Goal: Navigation & Orientation: Find specific page/section

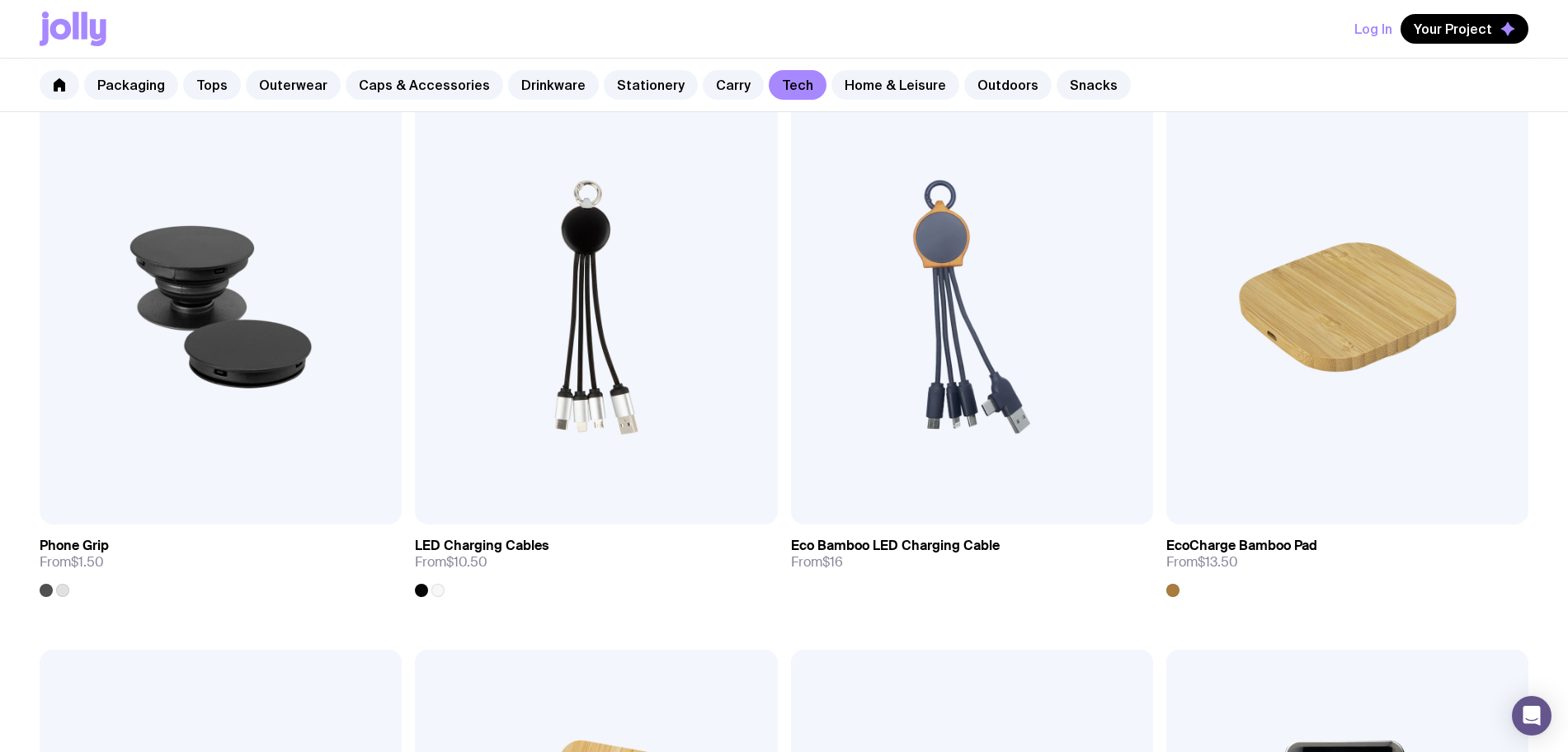
scroll to position [99, 0]
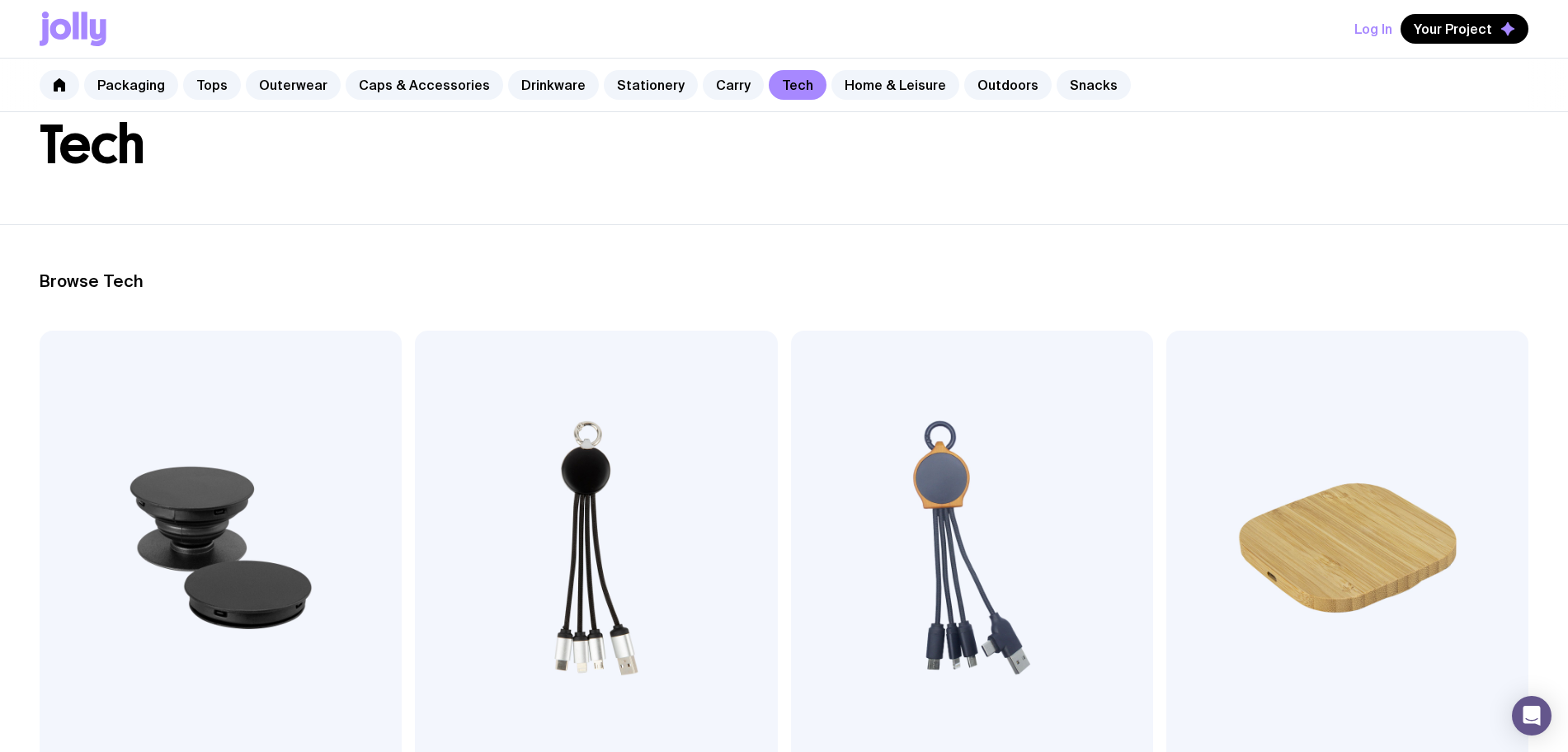
click at [689, 99] on div "Packaging Tops Outerwear Caps & Accessories Drinkware Stationery Carry Tech Hom…" at bounding box center [784, 85] width 1568 height 53
click at [703, 98] on link "Carry" at bounding box center [733, 84] width 61 height 29
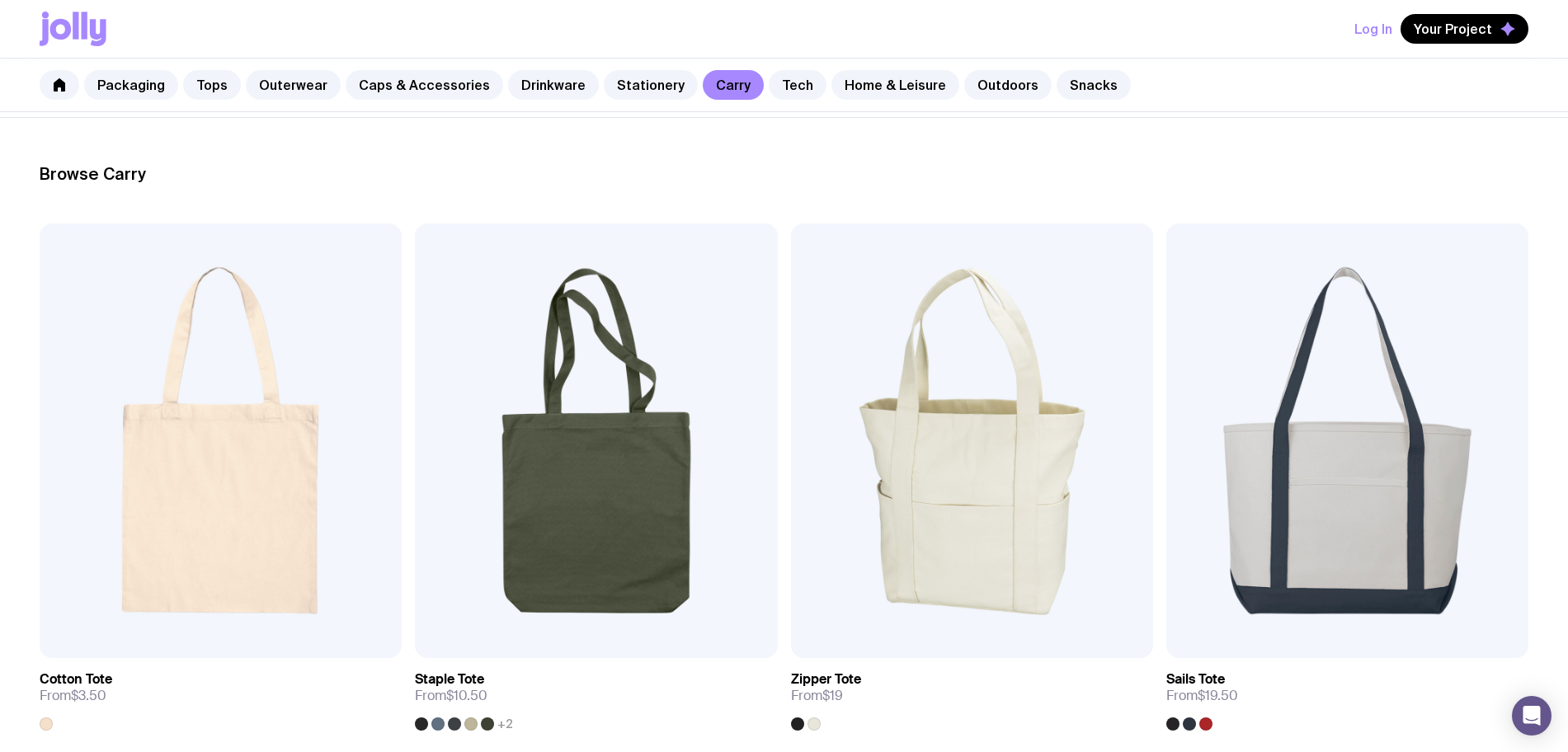
scroll to position [721, 0]
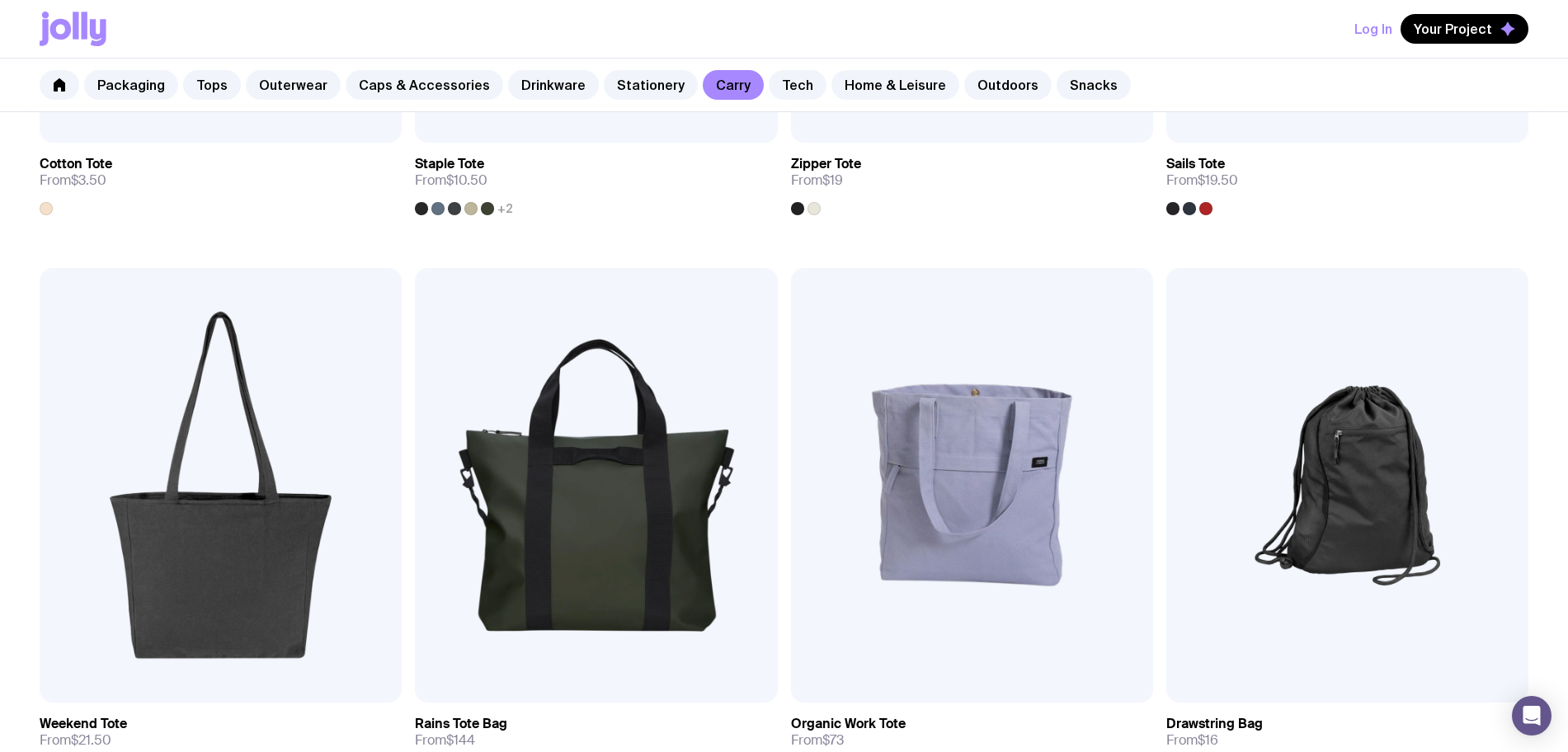
click at [853, 101] on div "Packaging Tops Outerwear Caps & Accessories Drinkware Stationery Carry Tech Hom…" at bounding box center [784, 85] width 1568 height 53
click at [857, 91] on link "Home & Leisure" at bounding box center [894, 84] width 127 height 29
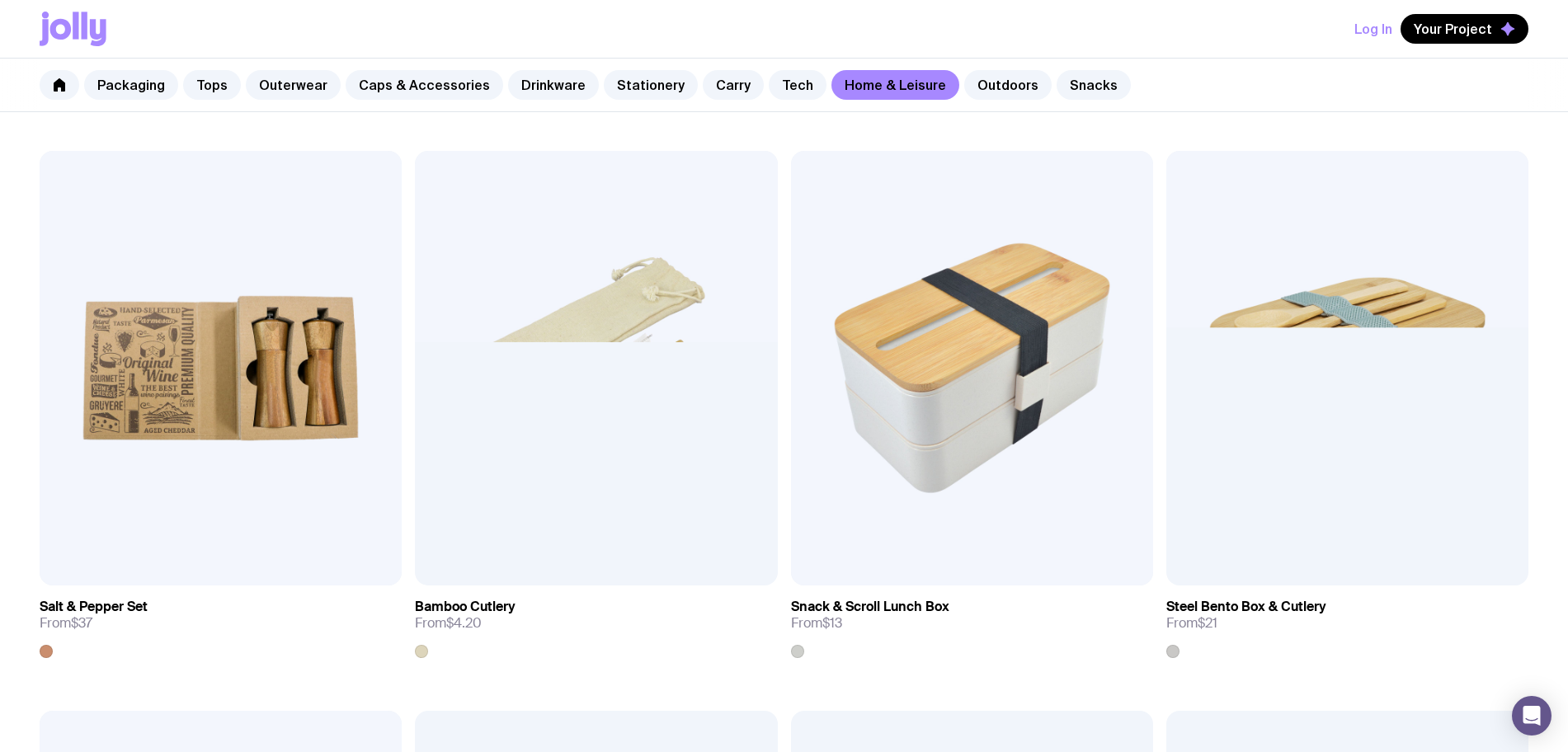
scroll to position [2163, 0]
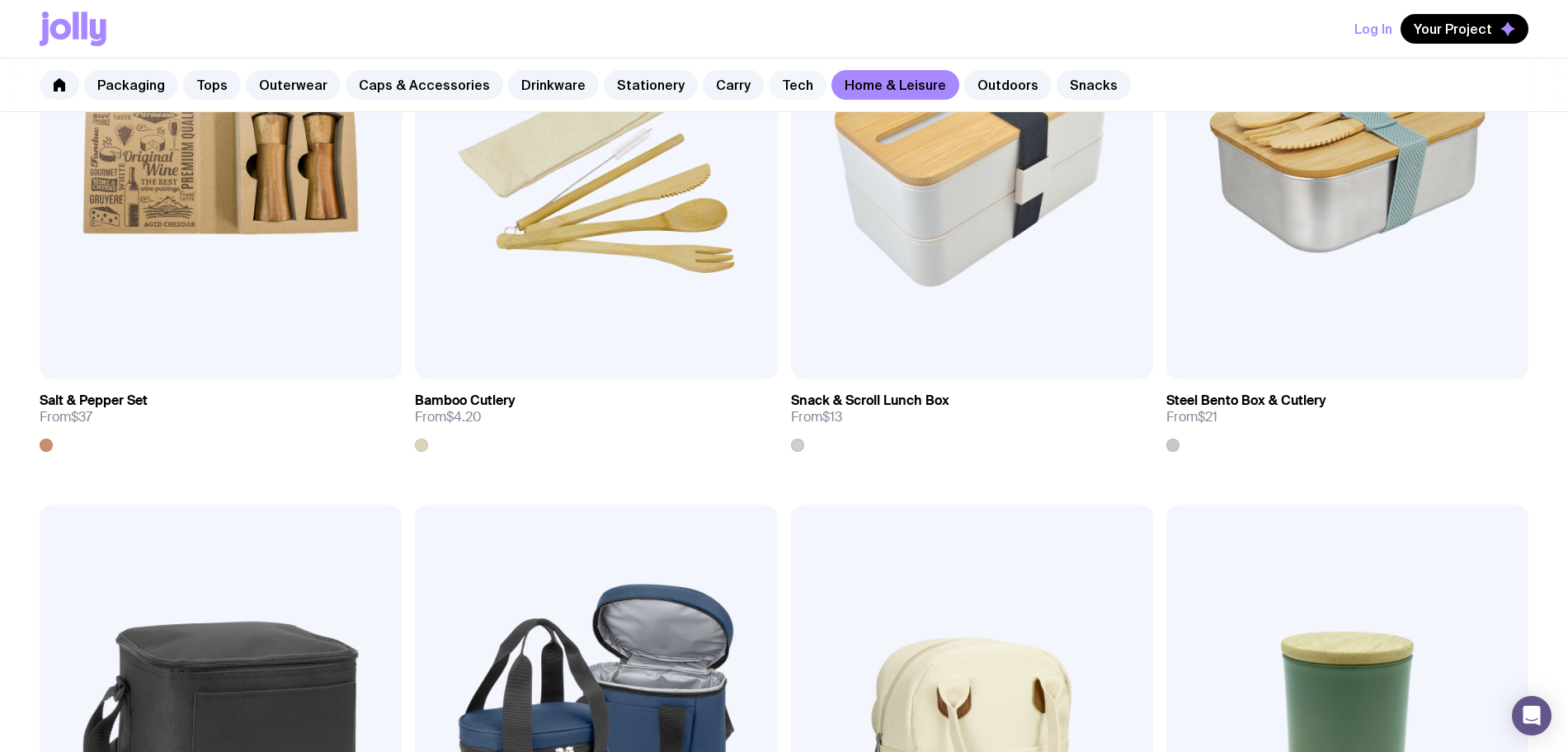
click at [784, 82] on link "Tech" at bounding box center [797, 84] width 58 height 29
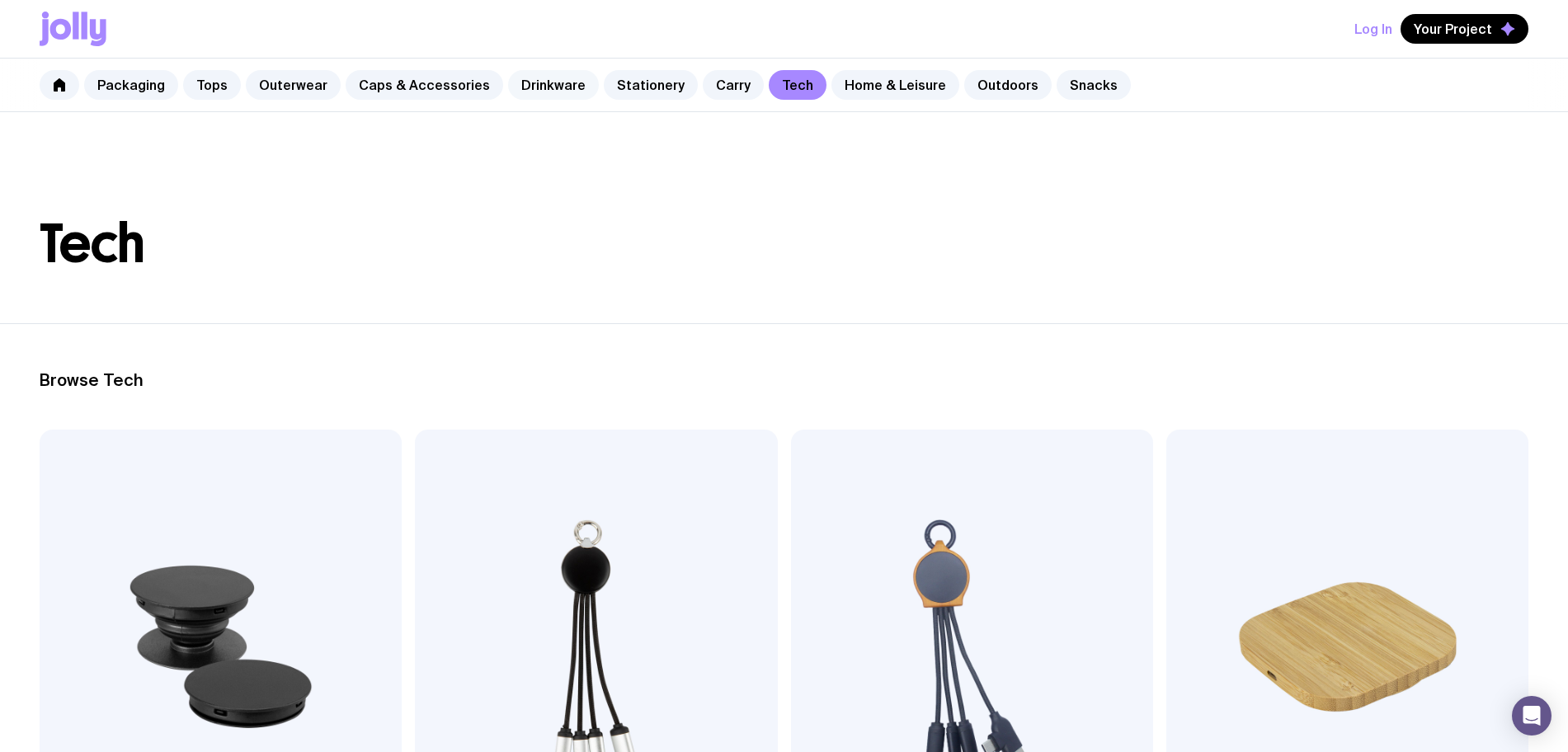
click at [510, 86] on link "Drinkware" at bounding box center [553, 84] width 91 height 29
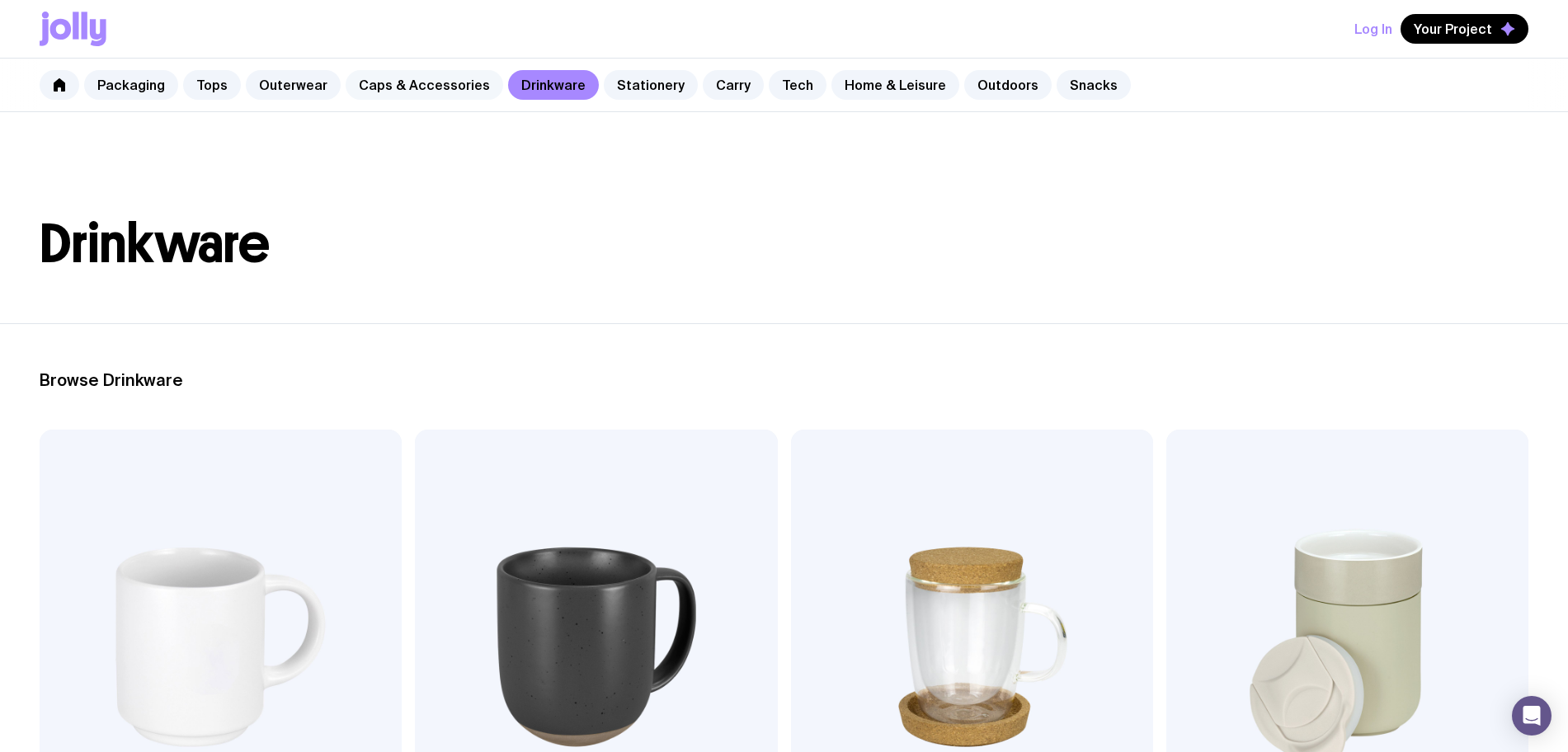
click at [416, 85] on link "Caps & Accessories" at bounding box center [424, 84] width 158 height 29
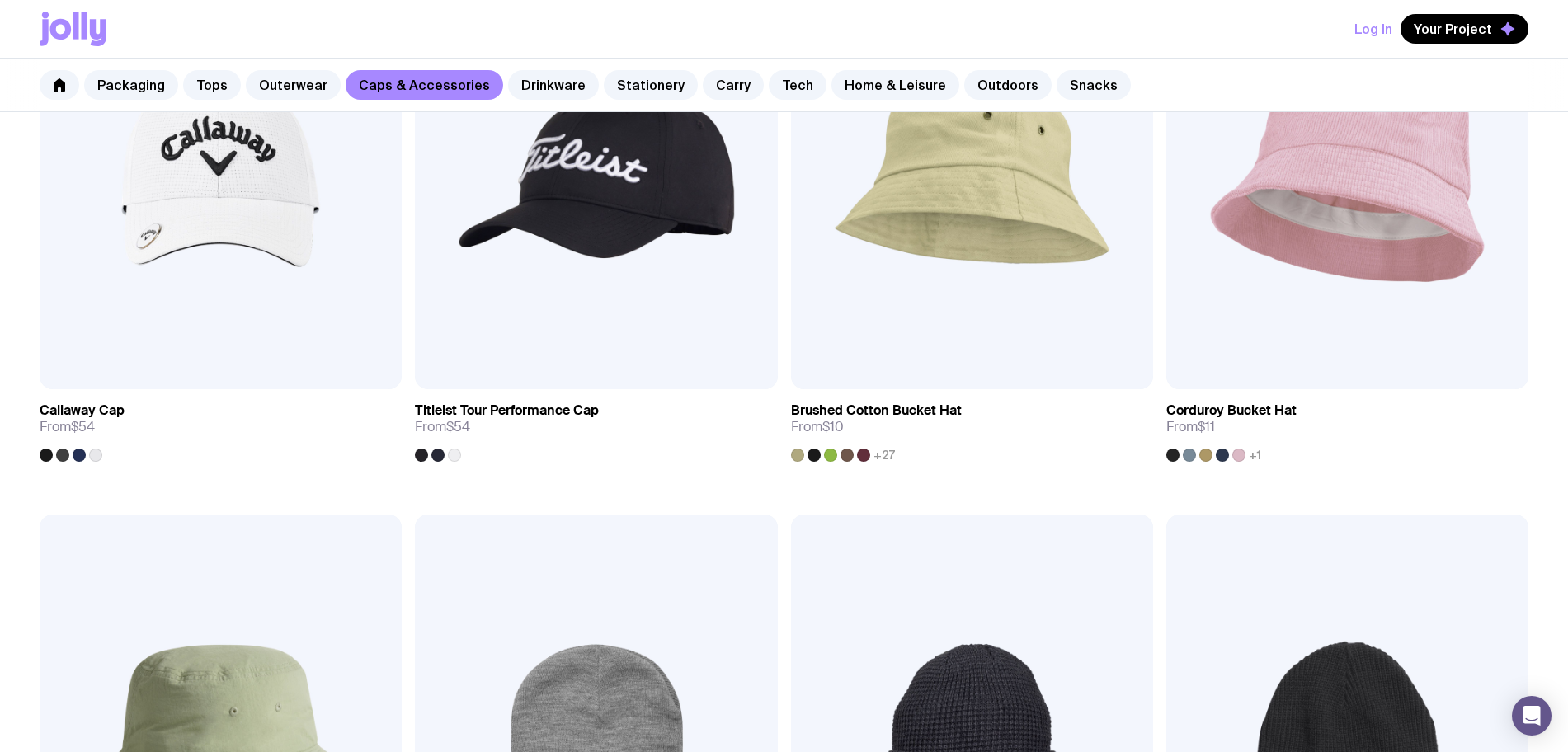
scroll to position [1443, 0]
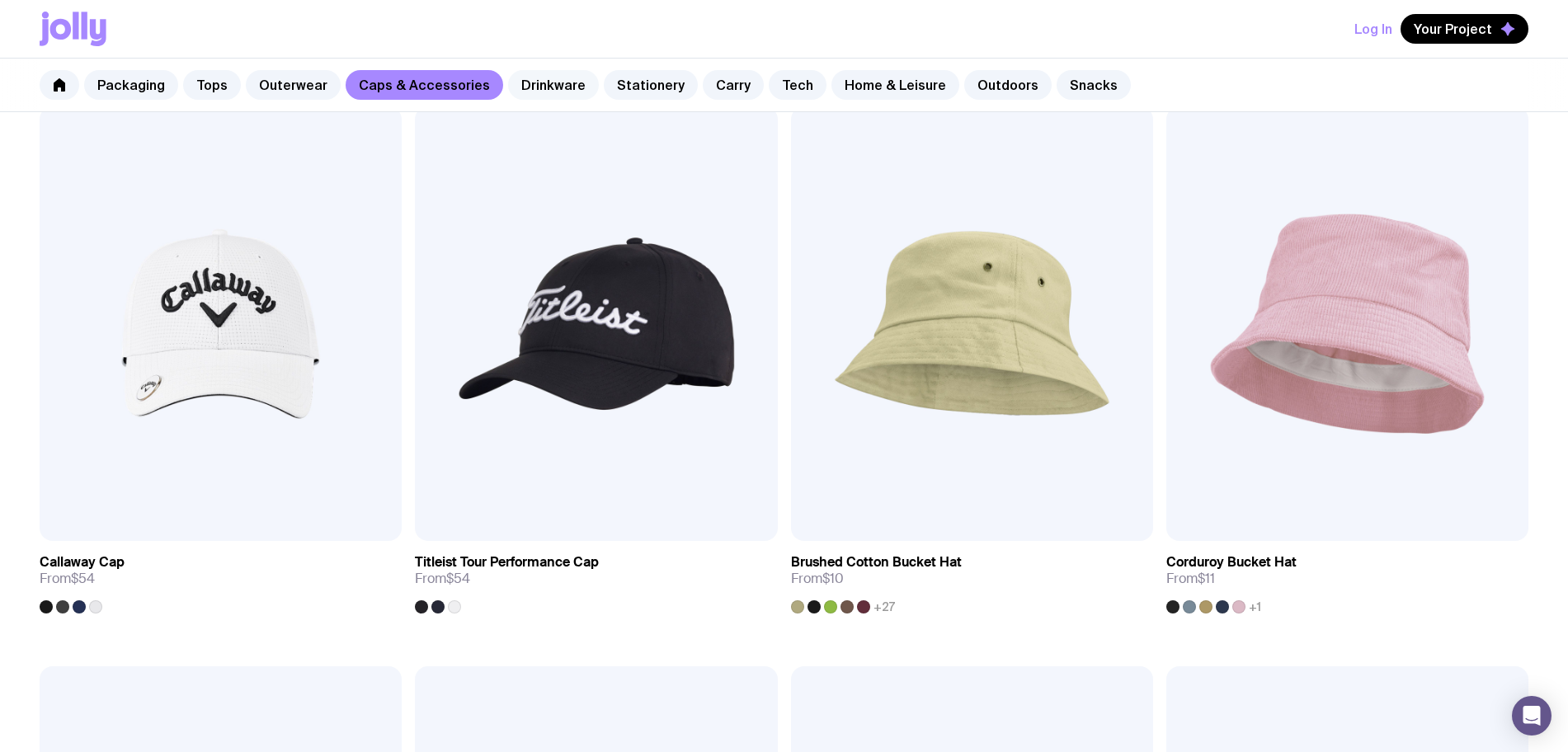
click at [551, 78] on link "Drinkware" at bounding box center [553, 84] width 91 height 29
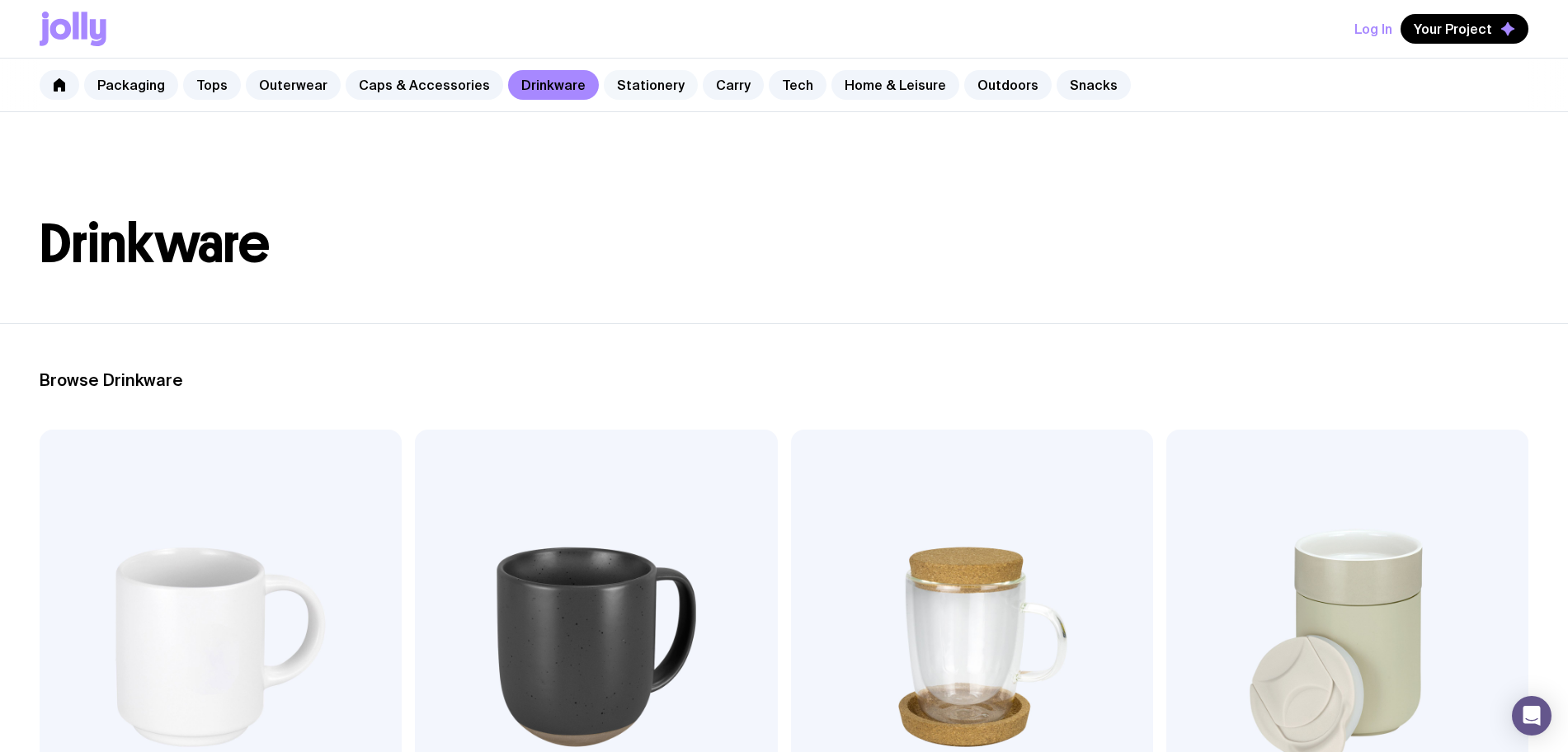
click at [636, 90] on link "Stationery" at bounding box center [651, 84] width 94 height 29
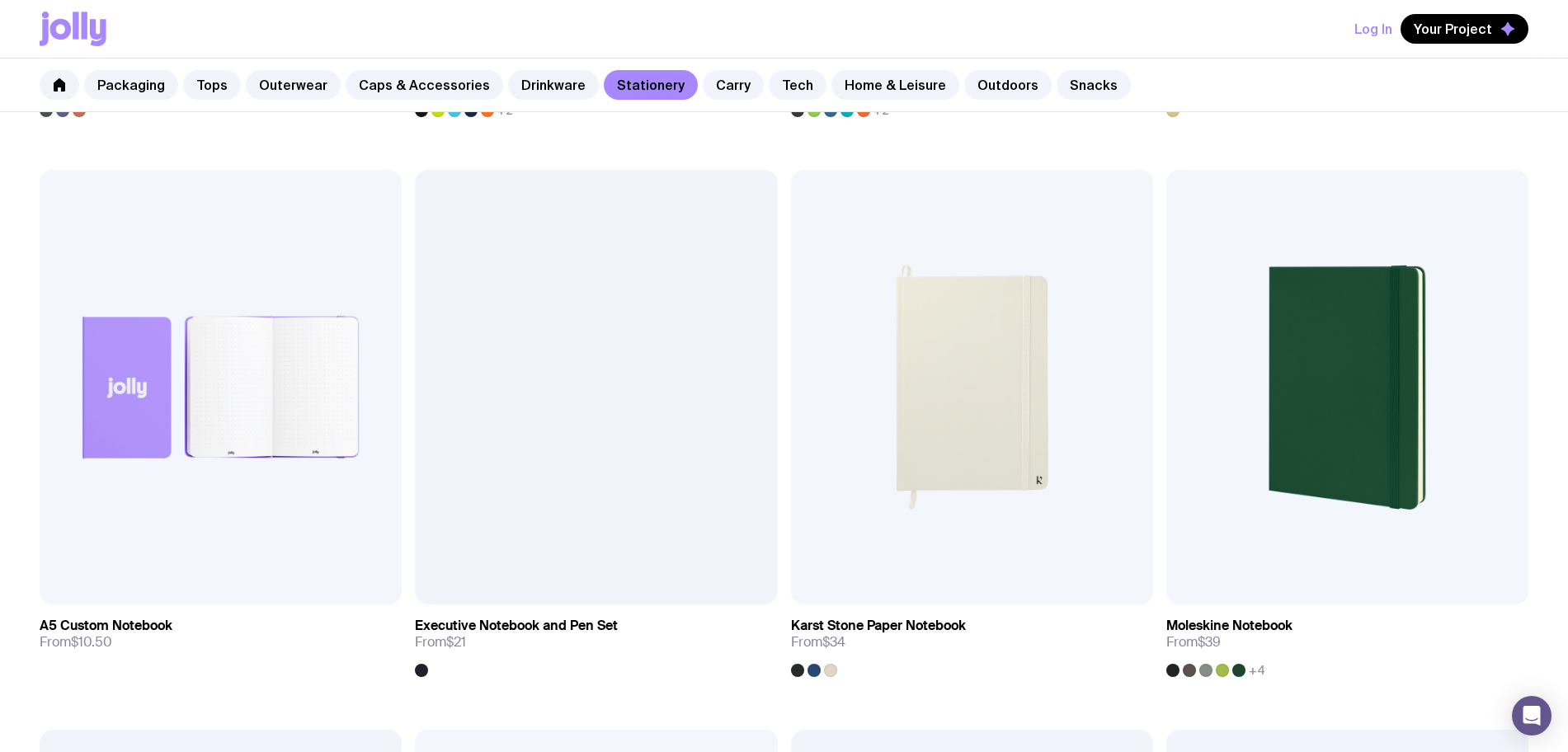
scroll to position [1940, 0]
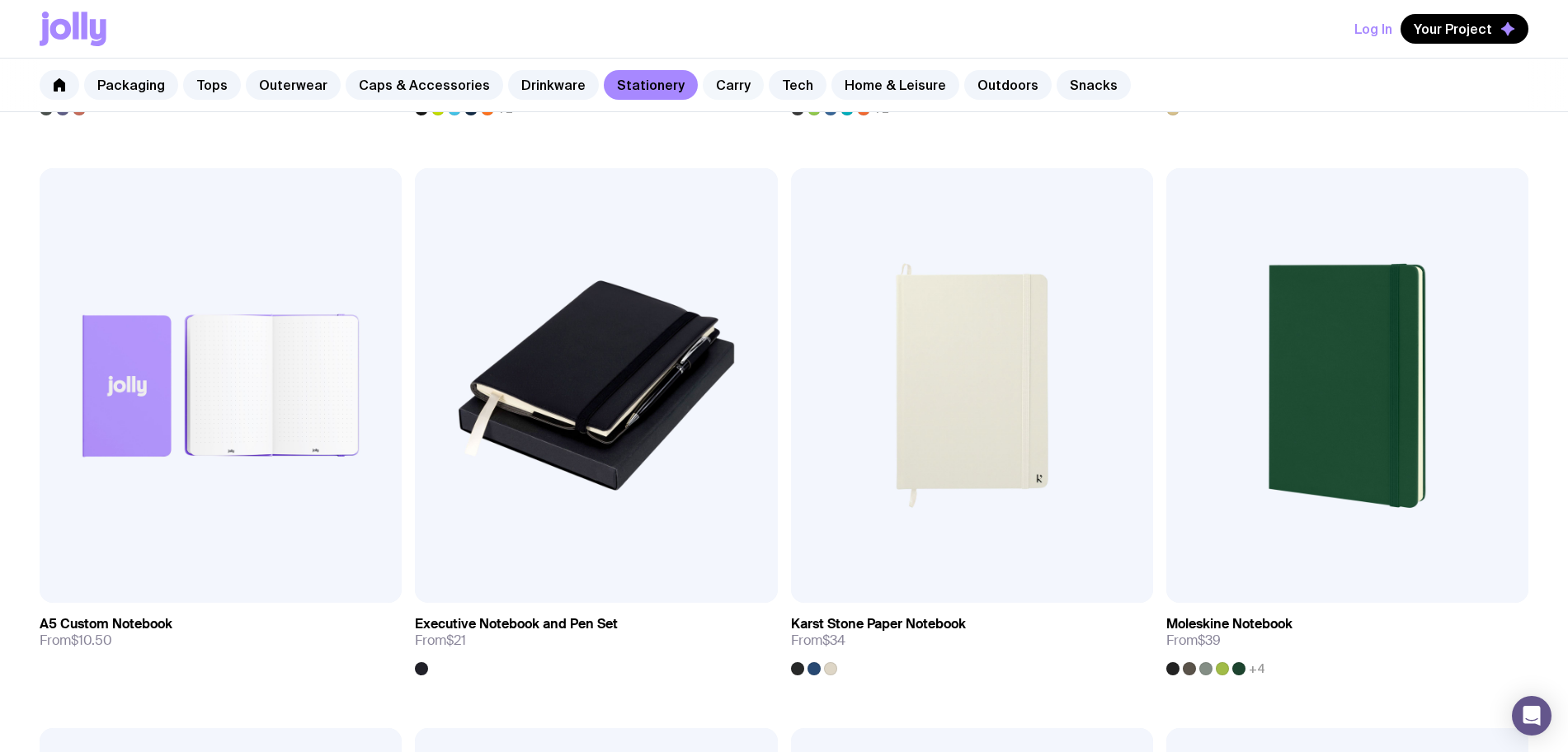
click at [703, 94] on link "Carry" at bounding box center [733, 84] width 61 height 29
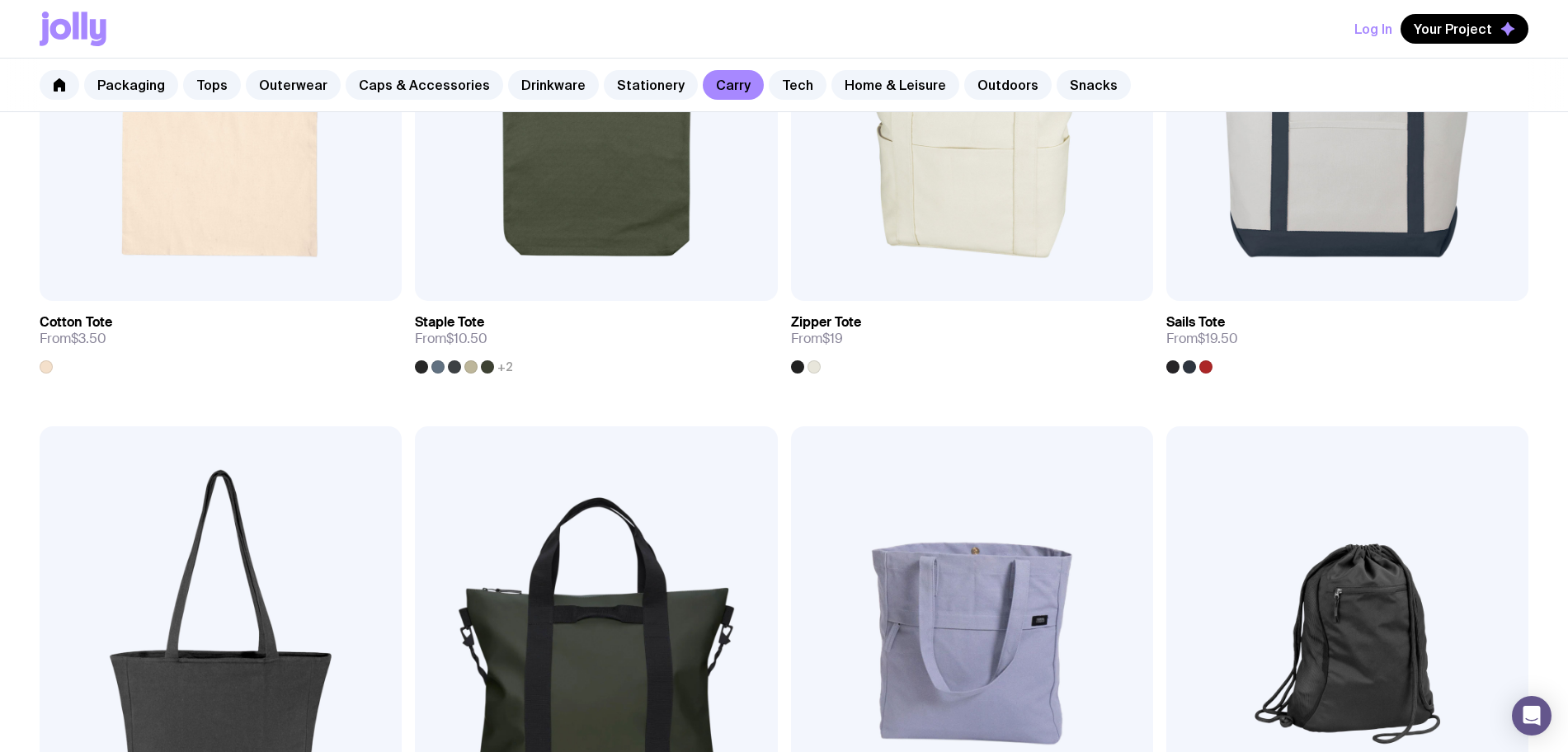
scroll to position [309, 0]
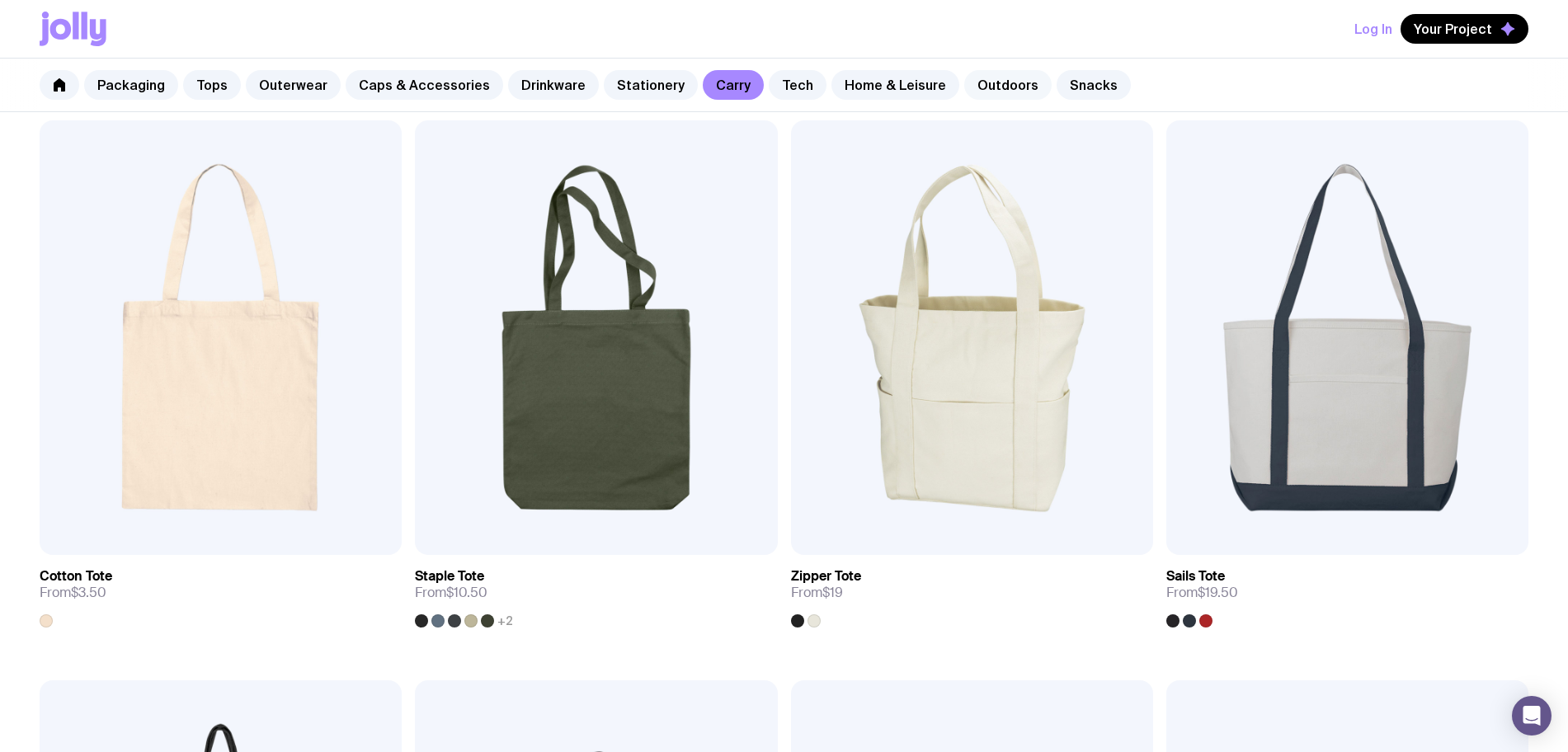
click at [972, 81] on link "Outdoors" at bounding box center [1007, 84] width 87 height 29
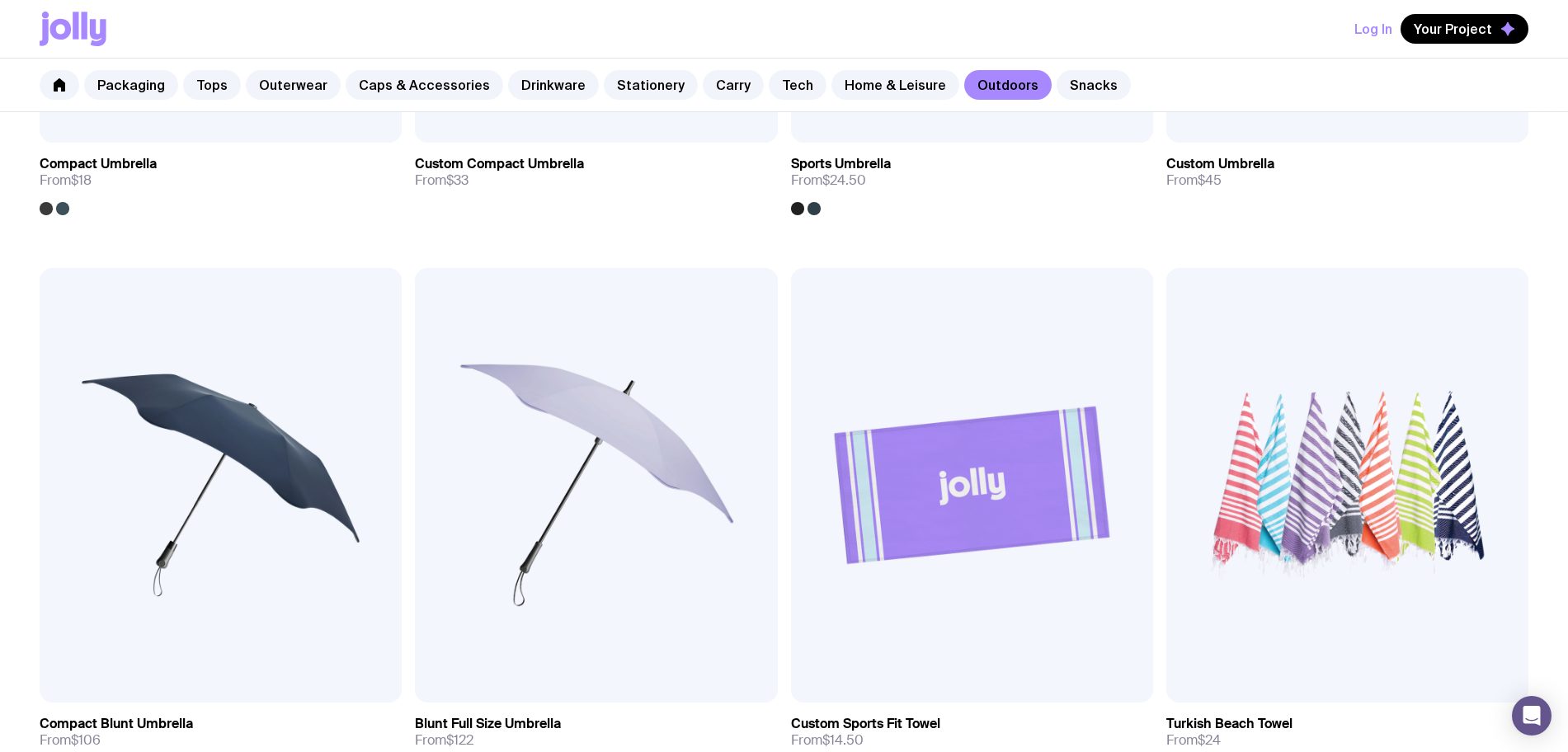
scroll to position [309, 0]
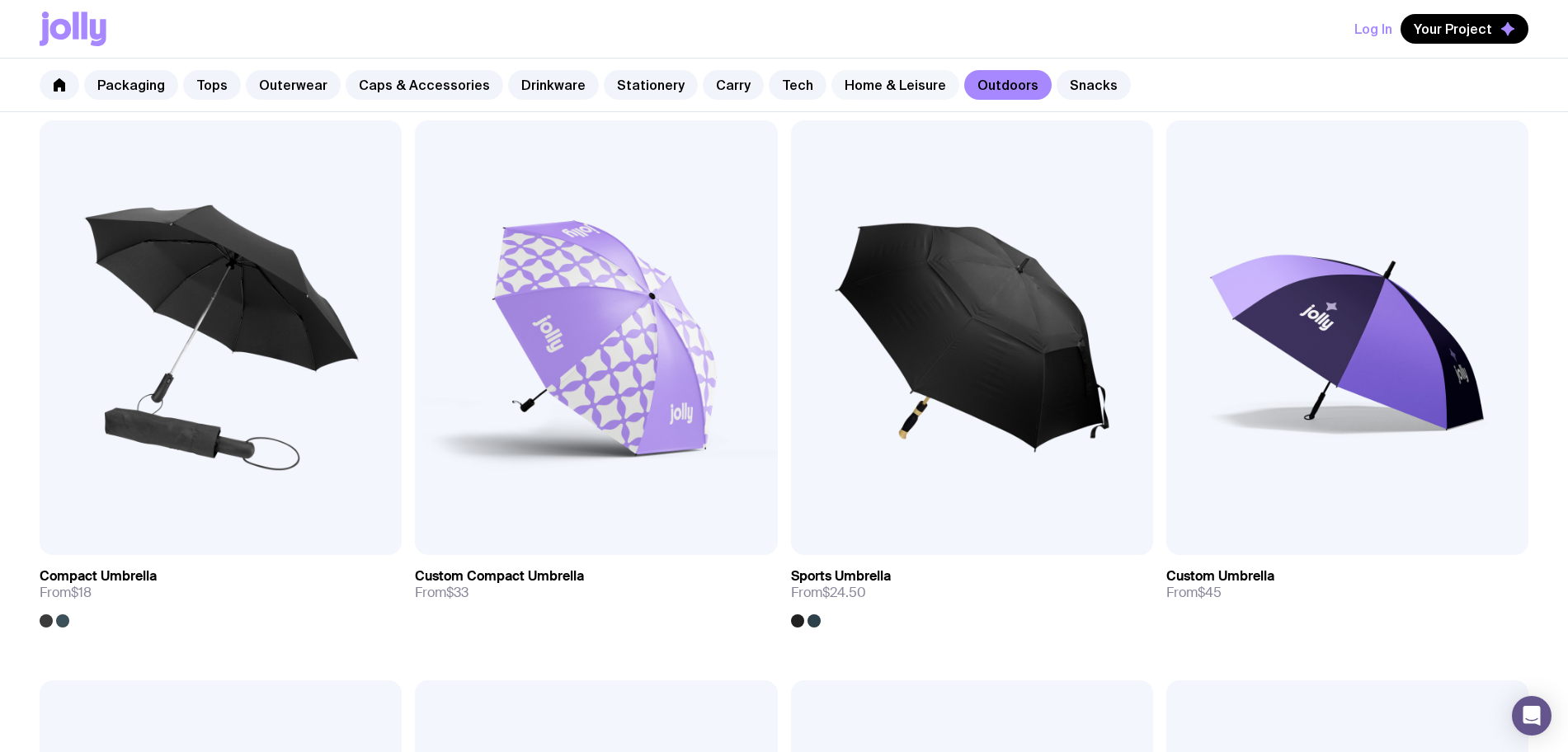
click at [881, 93] on link "Home & Leisure" at bounding box center [894, 84] width 127 height 29
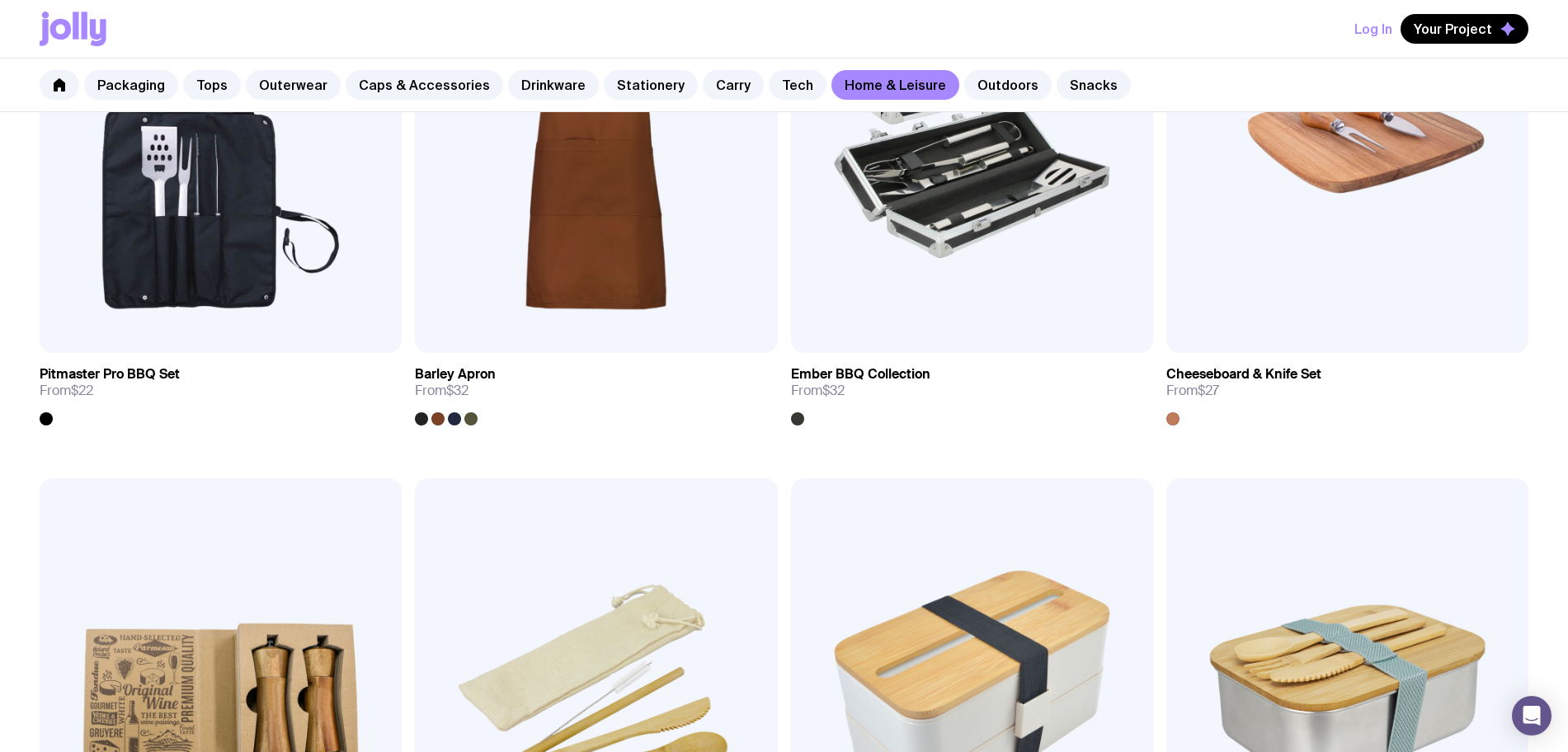
scroll to position [1957, 0]
